Goal: Transaction & Acquisition: Obtain resource

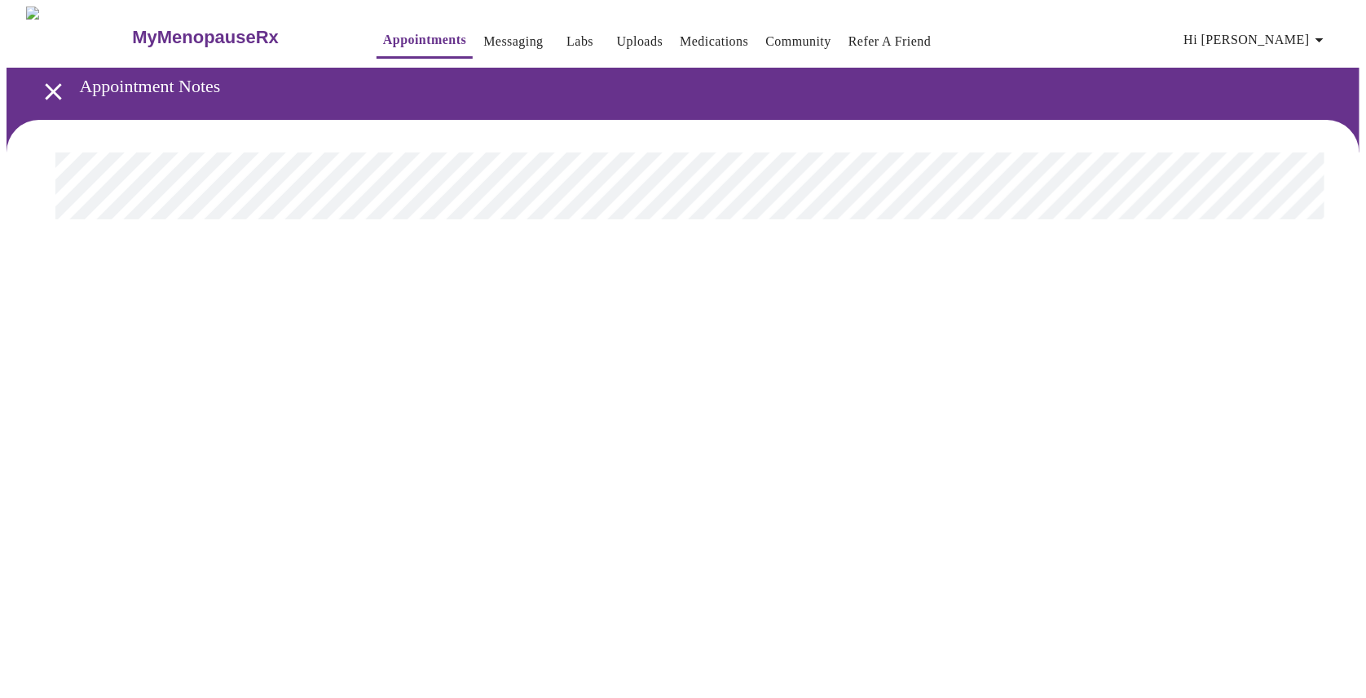
click at [50, 87] on icon "open drawer" at bounding box center [53, 91] width 16 height 16
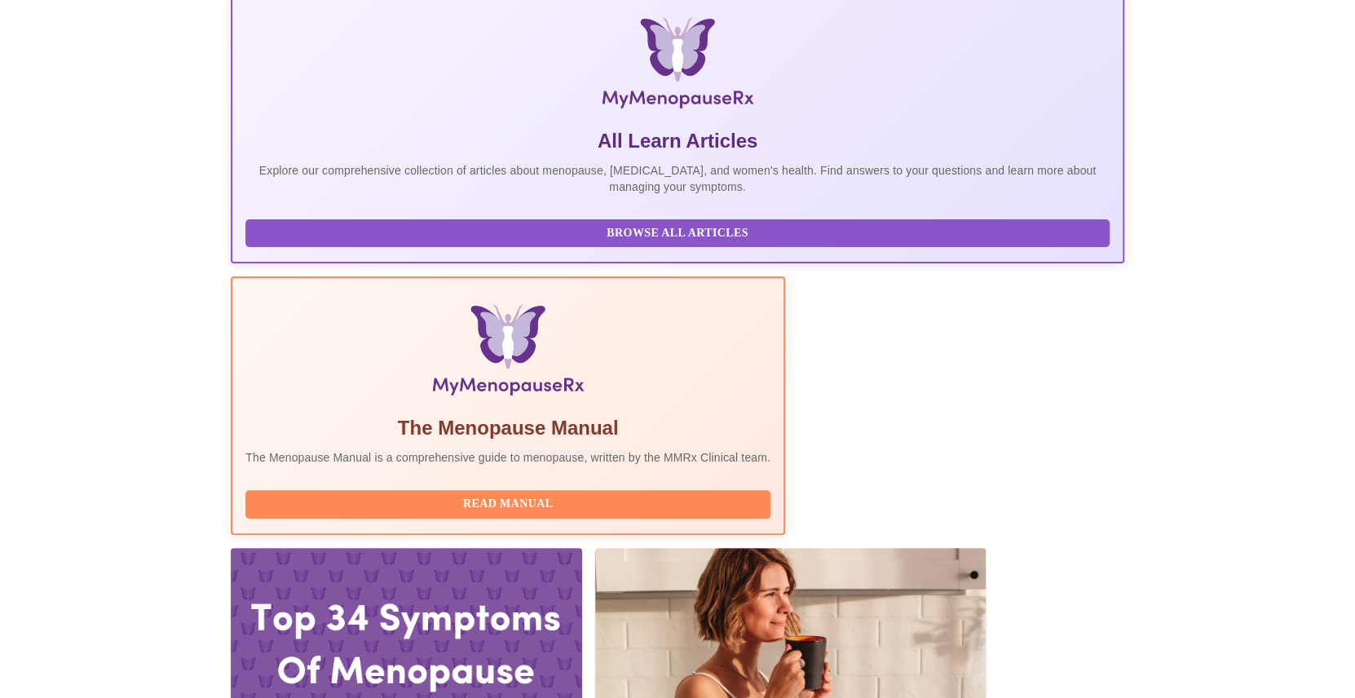
scroll to position [325, 0]
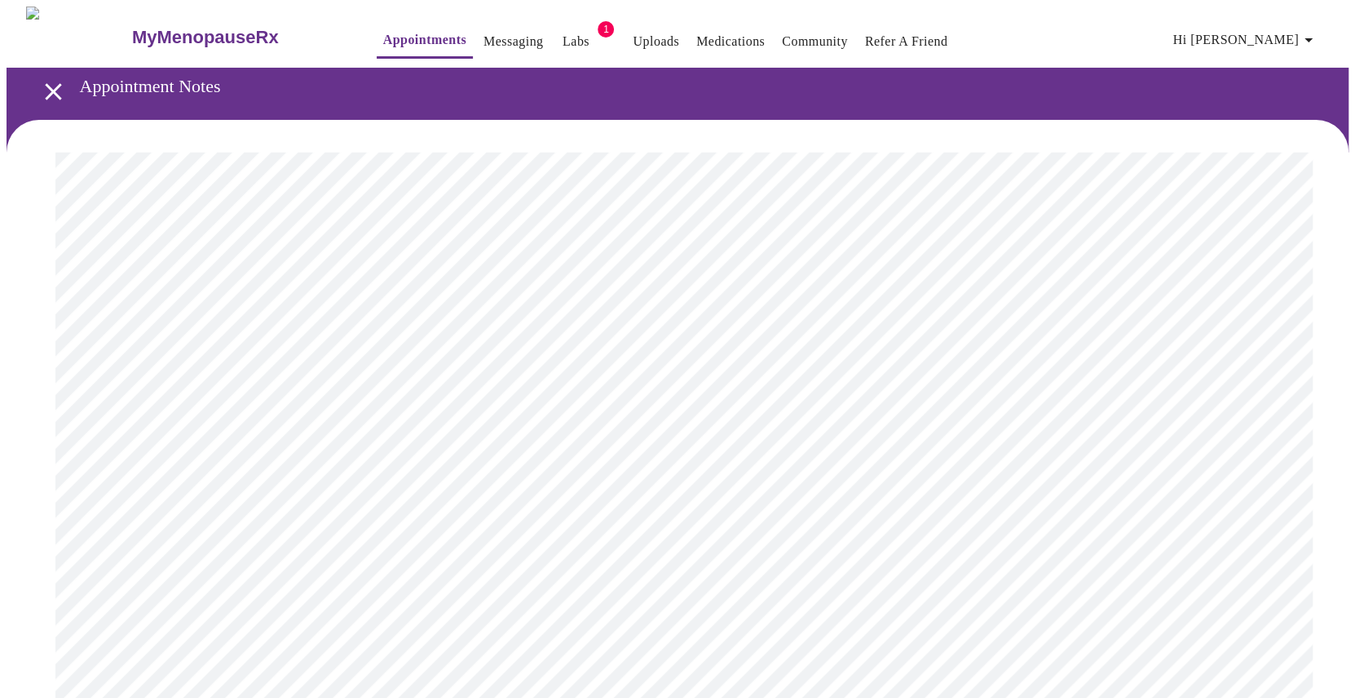
click at [562, 30] on link "Labs" at bounding box center [575, 41] width 27 height 23
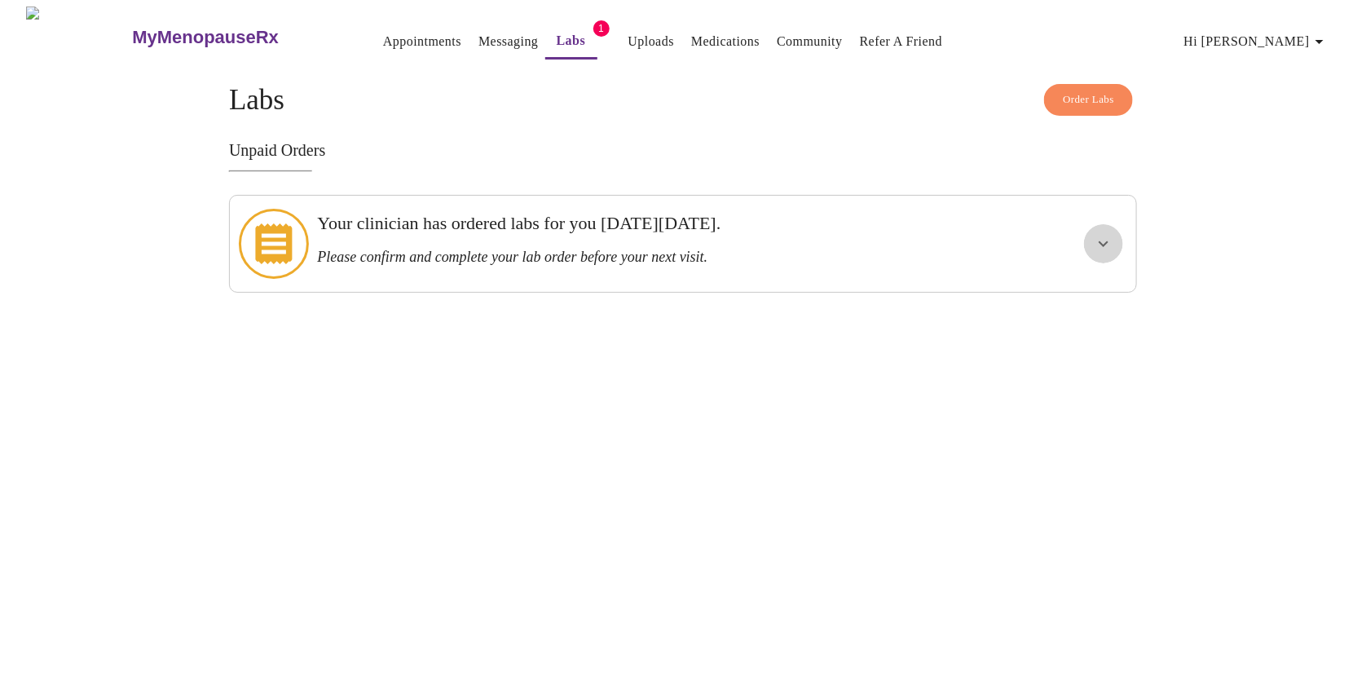
click at [1107, 234] on icon "show more" at bounding box center [1104, 244] width 20 height 20
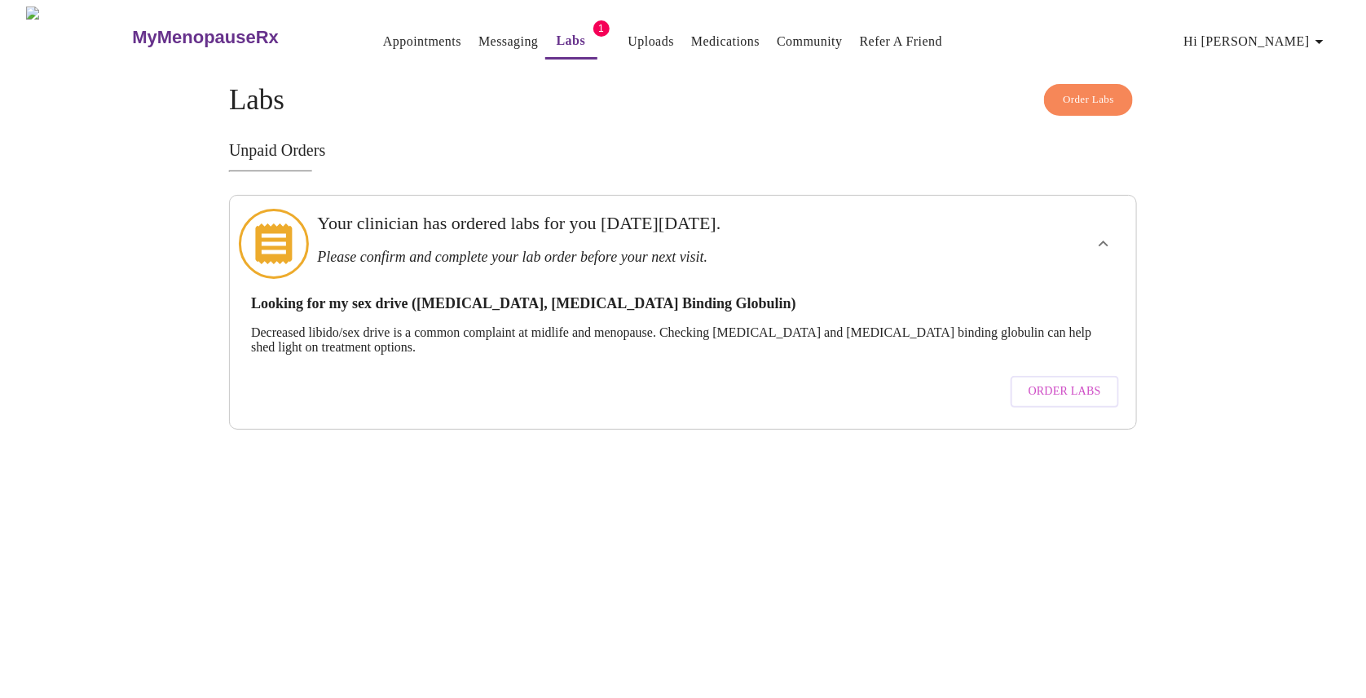
click at [1066, 381] on span "Order Labs" at bounding box center [1065, 391] width 73 height 20
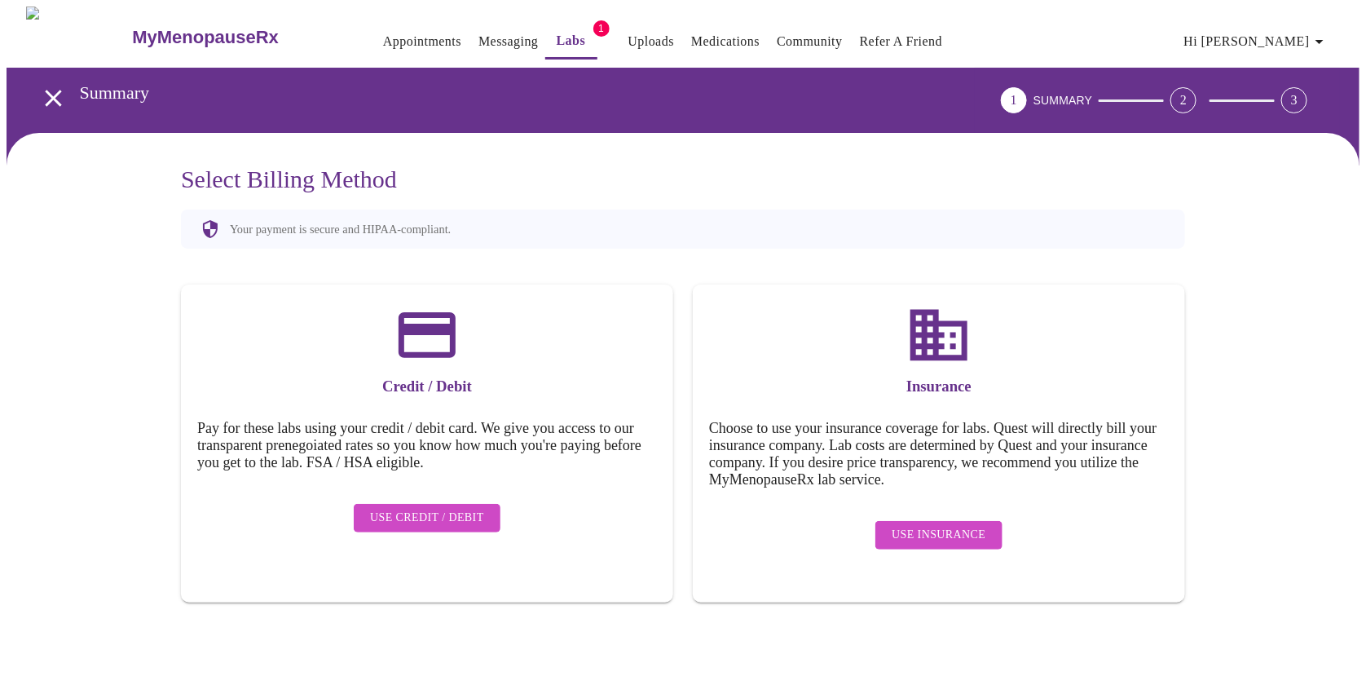
click at [929, 525] on span "Use Insurance" at bounding box center [939, 535] width 94 height 20
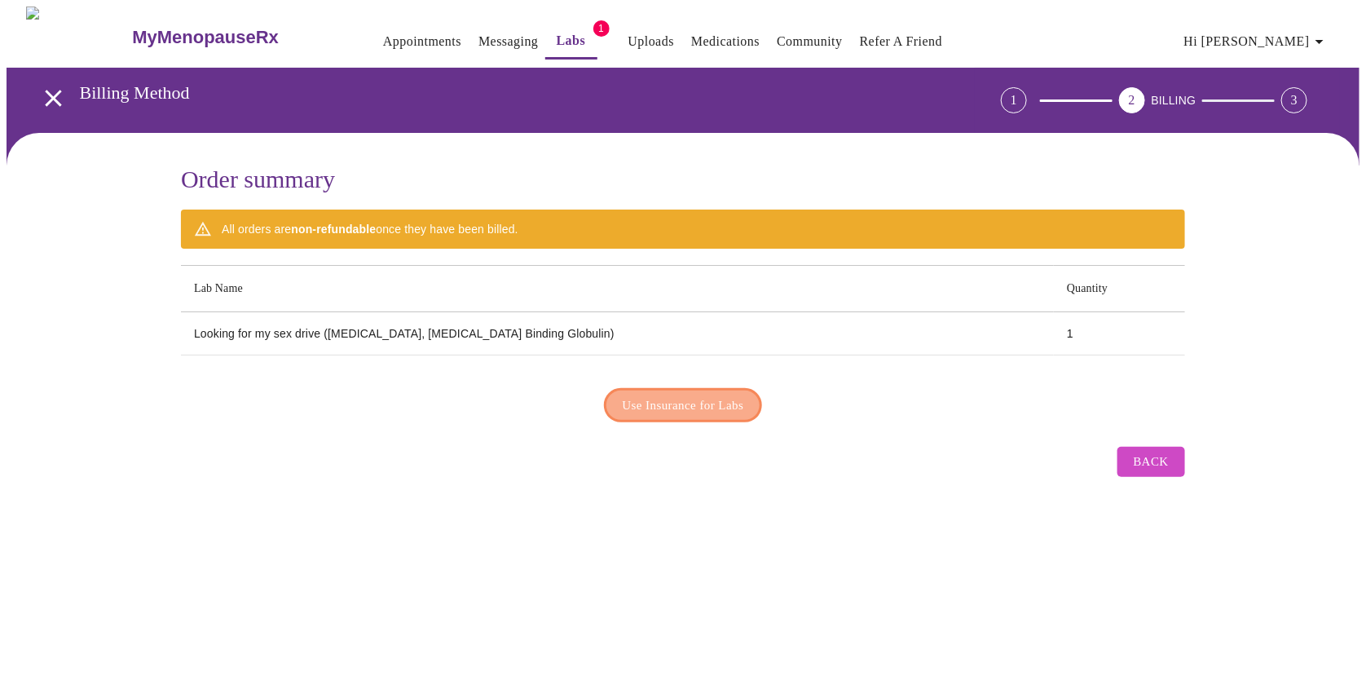
click at [701, 395] on span "Use Insurance for Labs" at bounding box center [683, 405] width 121 height 21
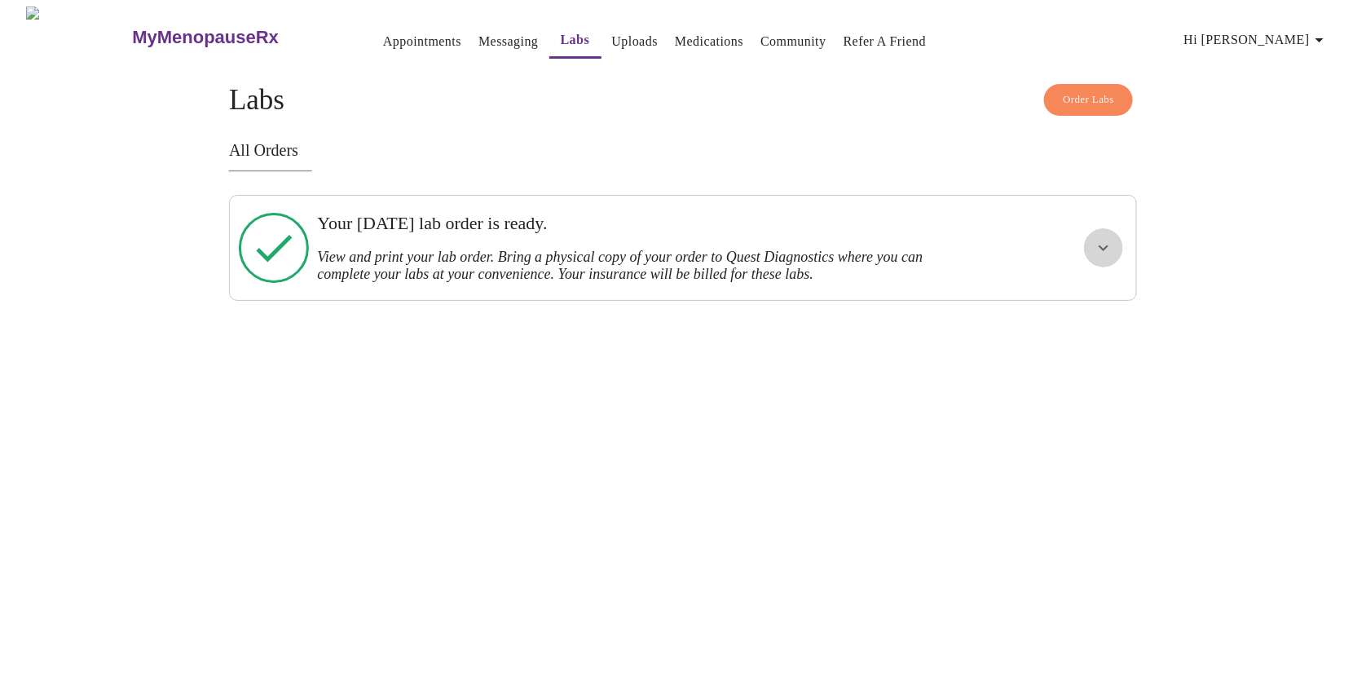
click at [1098, 239] on icon "show more" at bounding box center [1104, 248] width 20 height 20
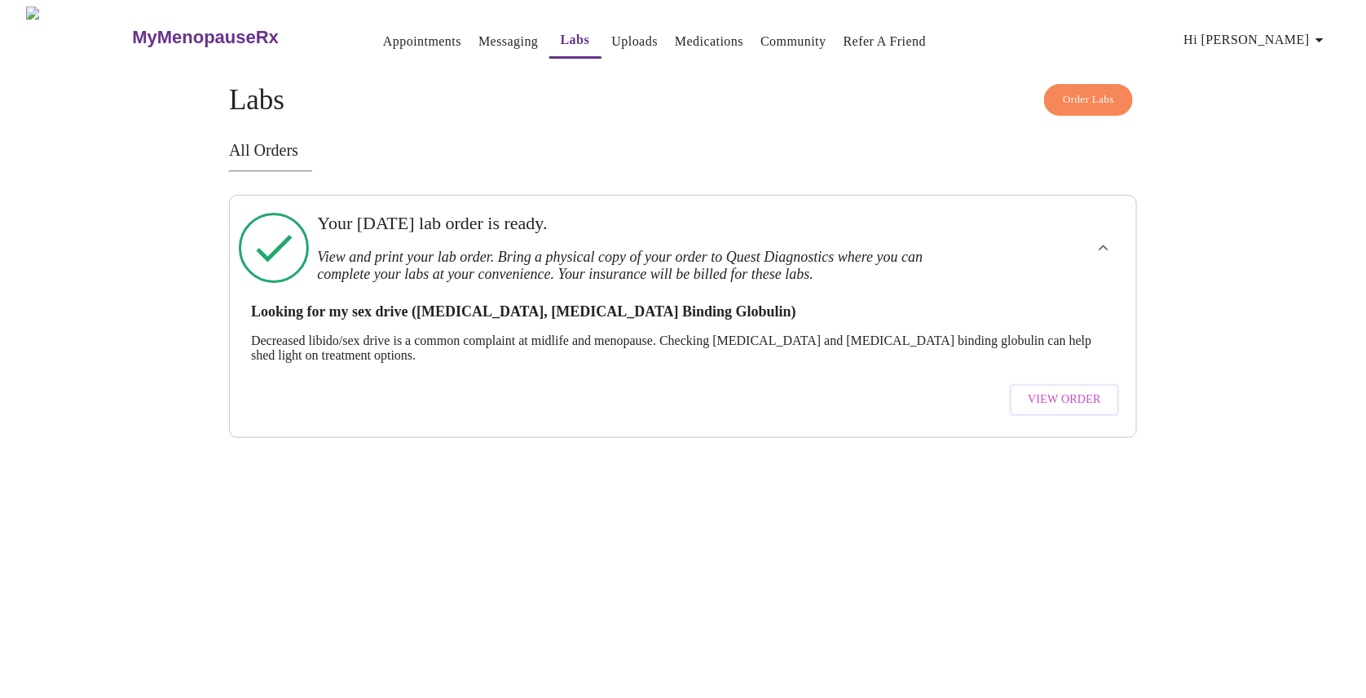
click at [1048, 390] on span "View Order" at bounding box center [1064, 400] width 73 height 20
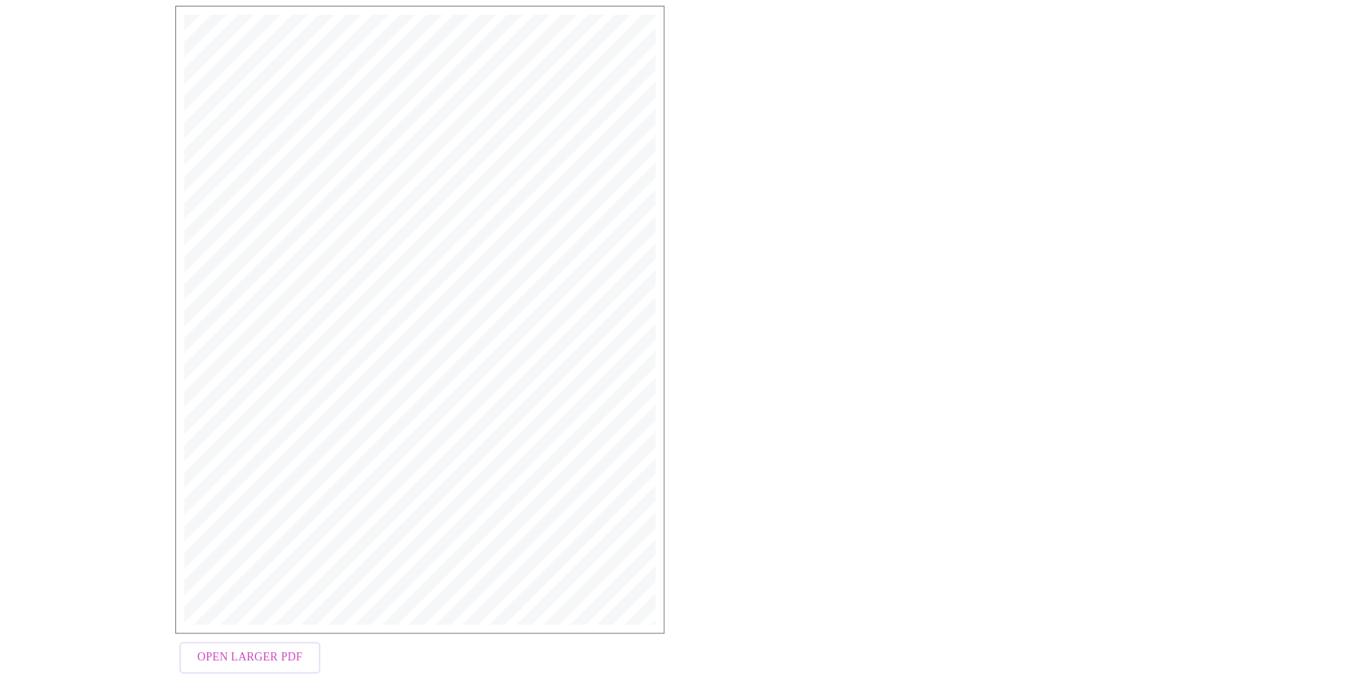
scroll to position [303, 0]
click at [251, 638] on span "Open Larger PDF" at bounding box center [249, 639] width 105 height 20
